Goal: Task Accomplishment & Management: Use online tool/utility

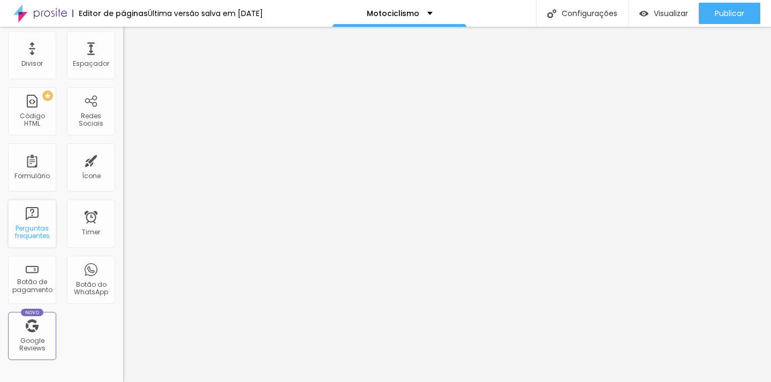
scroll to position [200, 0]
click at [433, 12] on div "Motociclismo" at bounding box center [400, 13] width 66 height 7
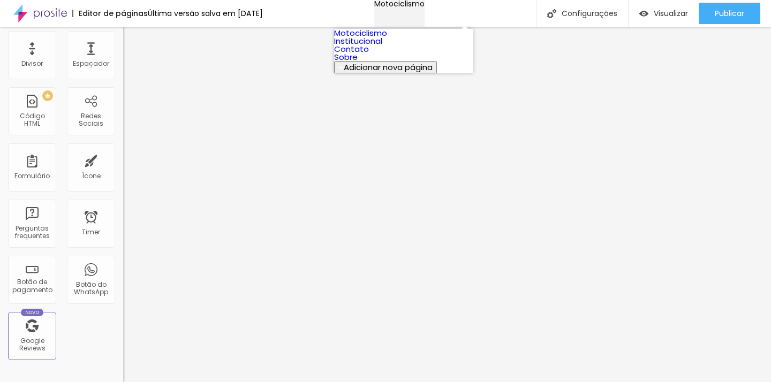
click at [425, 7] on div "Motociclismo" at bounding box center [399, 3] width 50 height 7
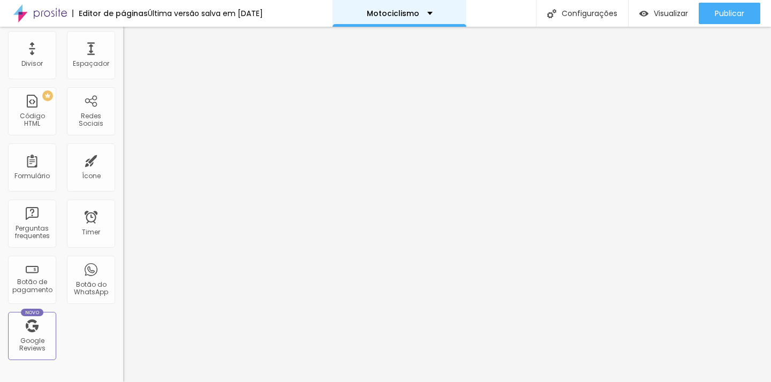
click at [433, 12] on div "Motociclismo" at bounding box center [400, 13] width 66 height 7
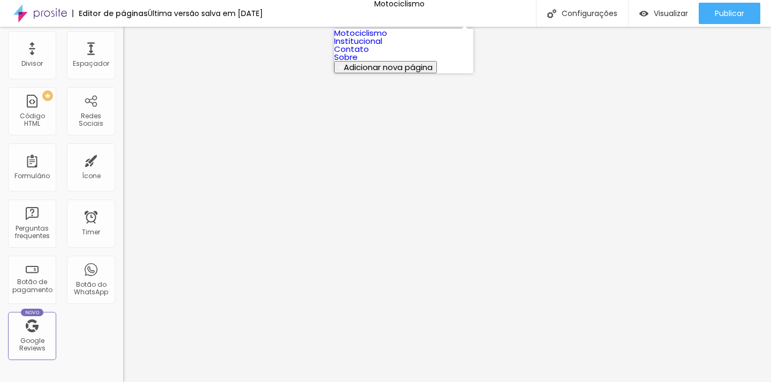
click at [387, 37] on link "Motociclismo" at bounding box center [360, 32] width 53 height 11
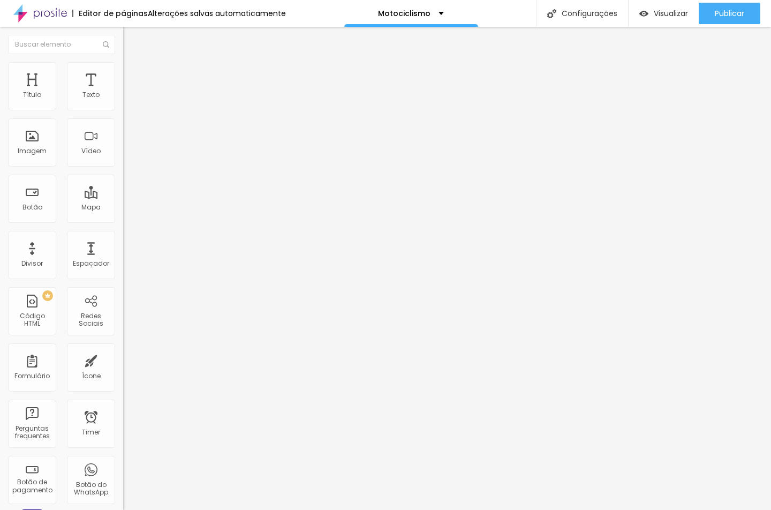
click at [661, 14] on span "Visualizar" at bounding box center [671, 13] width 34 height 9
